Goal: Transaction & Acquisition: Purchase product/service

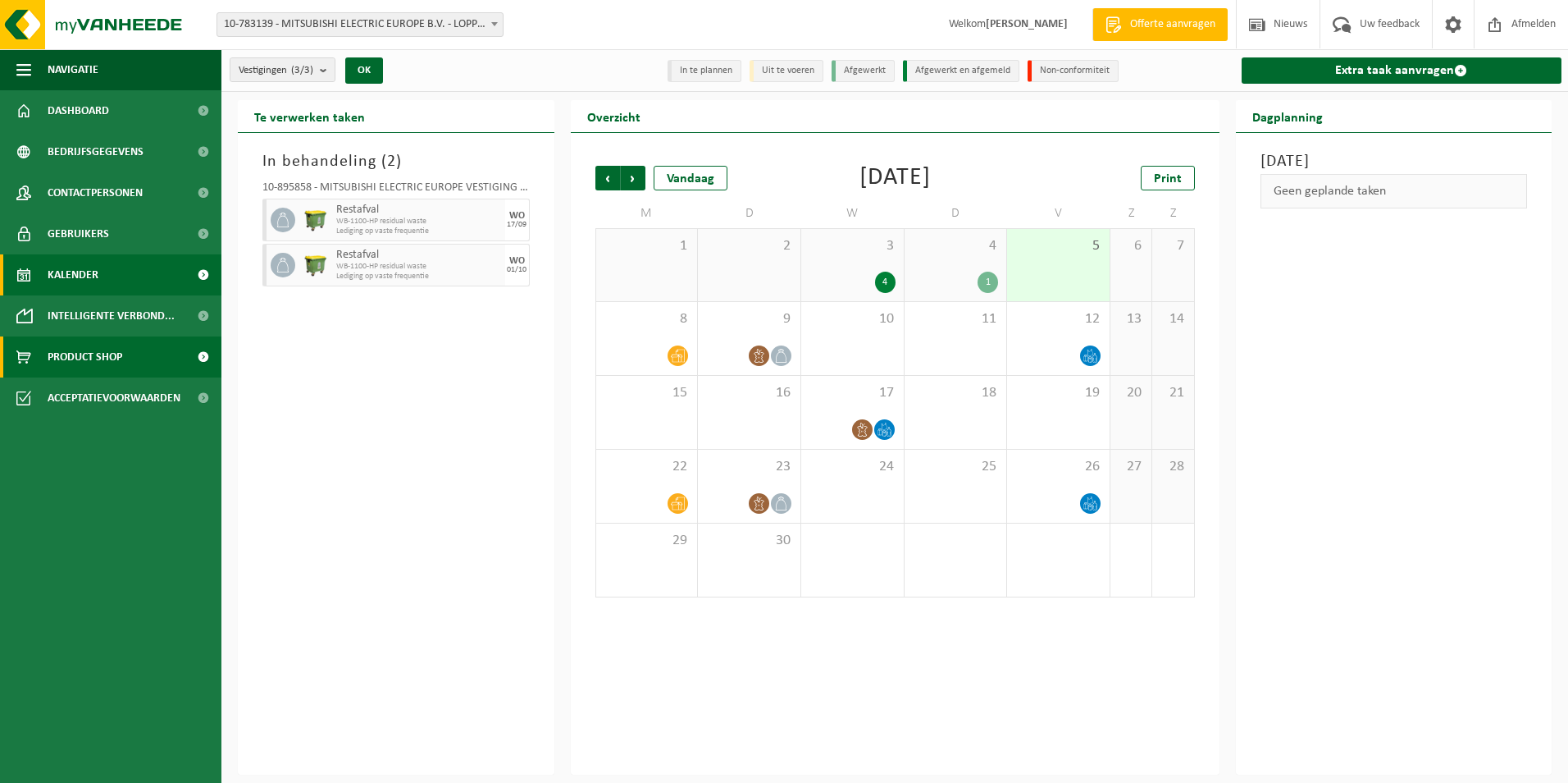
click at [115, 352] on span "Product Shop" at bounding box center [84, 357] width 74 height 41
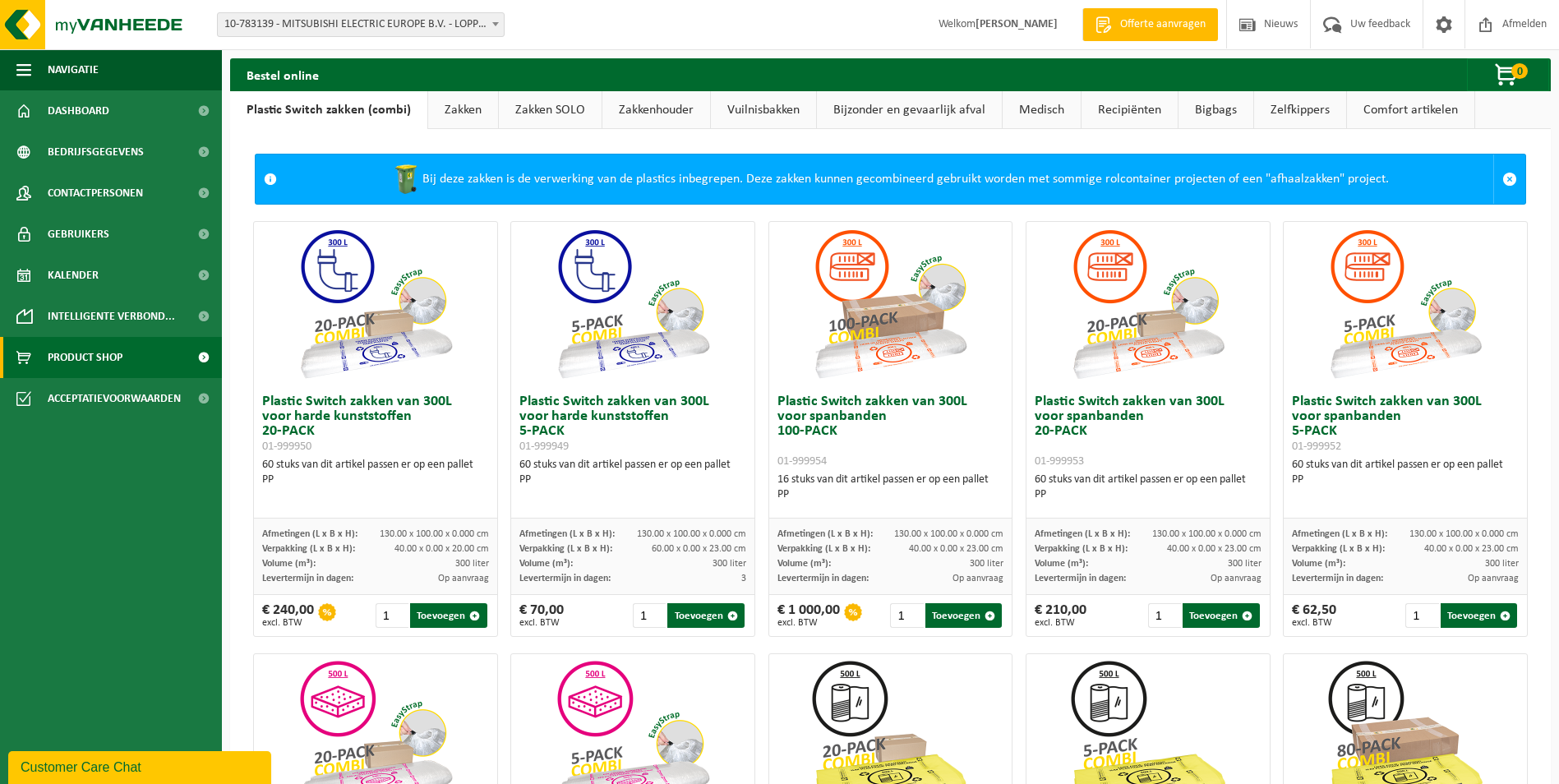
click at [460, 101] on link "Zakken" at bounding box center [463, 109] width 70 height 38
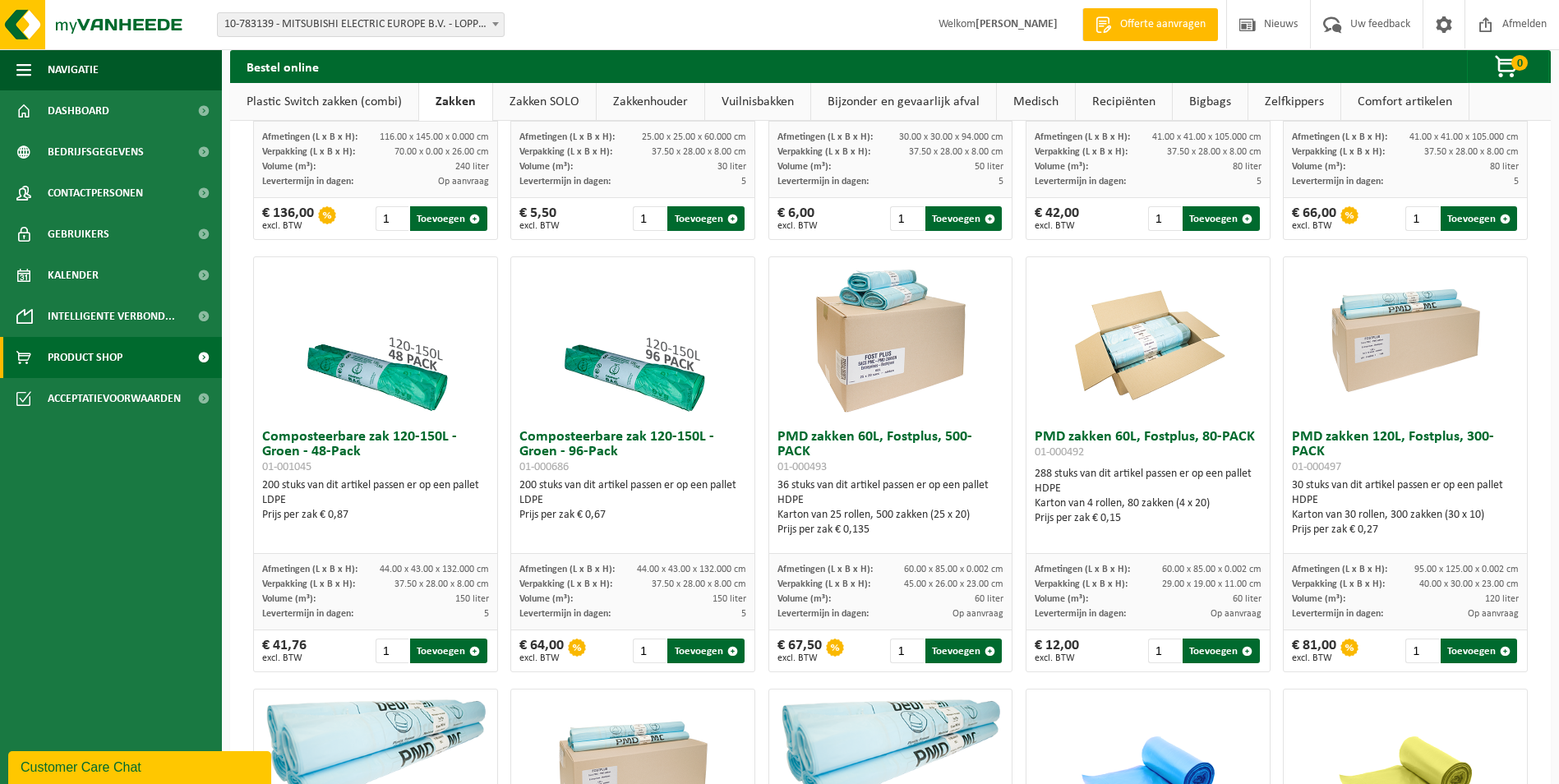
scroll to position [822, 0]
click at [1225, 654] on button "Toevoegen" at bounding box center [1220, 651] width 76 height 24
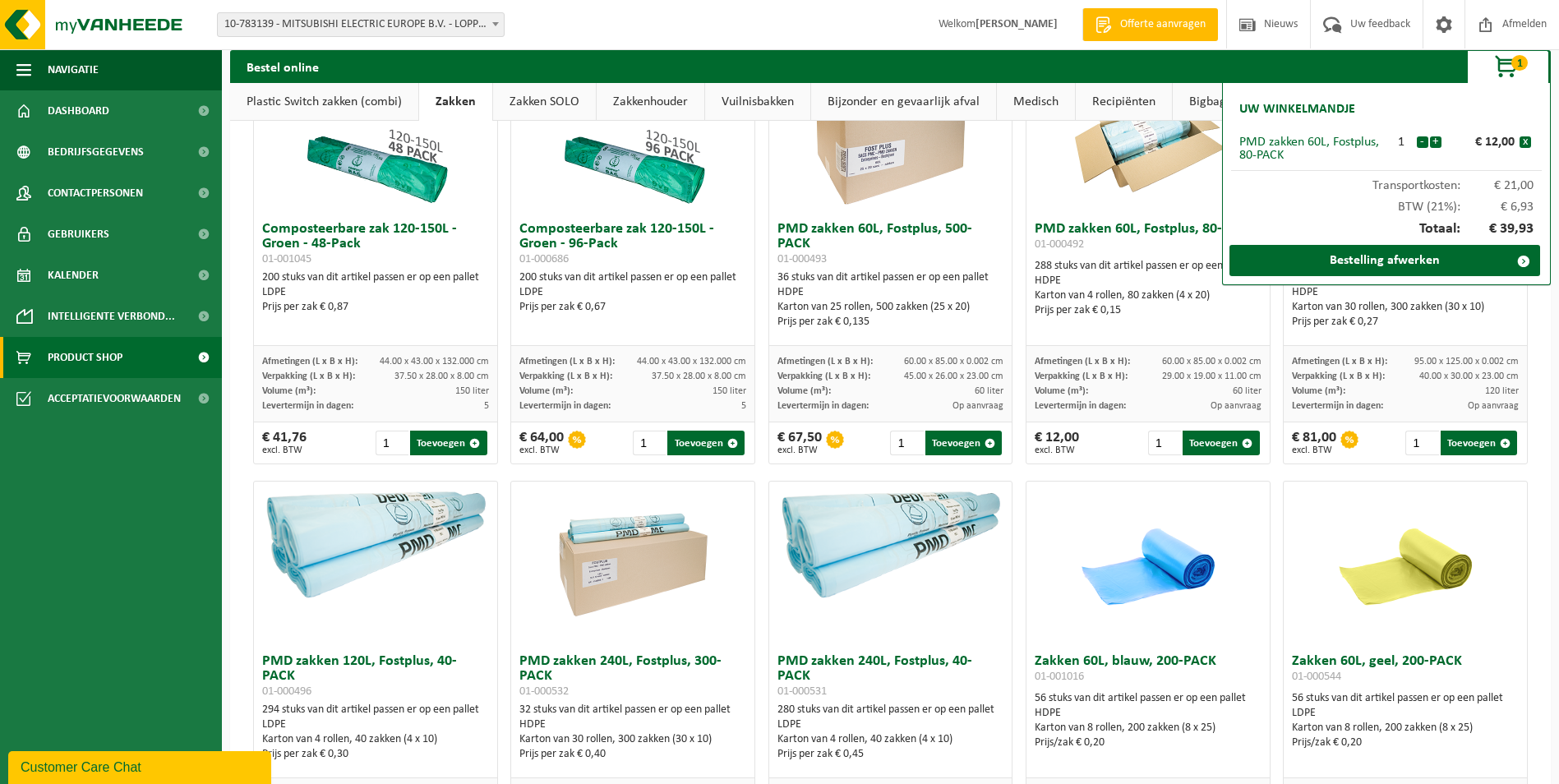
scroll to position [1068, 0]
